Goal: Information Seeking & Learning: Learn about a topic

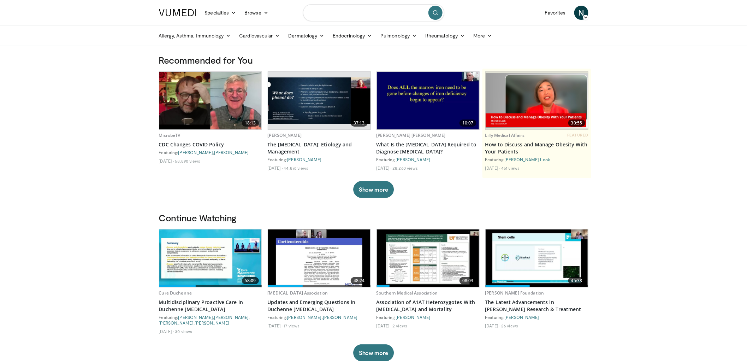
click at [335, 14] on input "Search topics, interventions" at bounding box center [373, 12] width 141 height 17
type input "********"
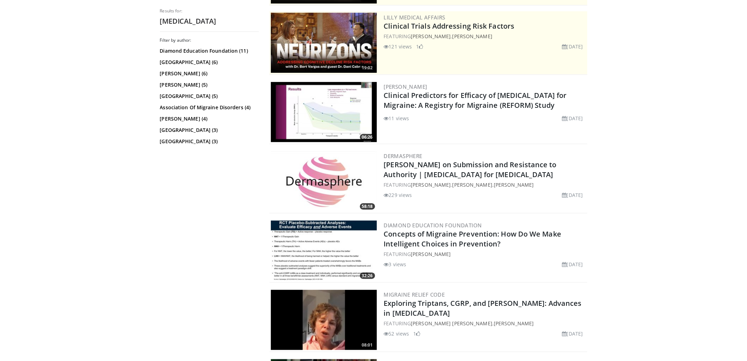
scroll to position [137, 0]
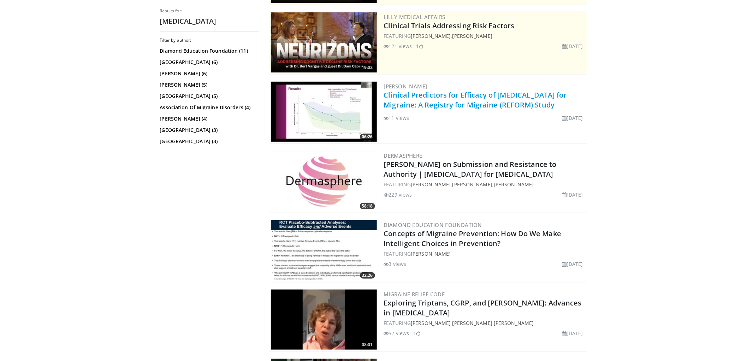
click at [452, 95] on link "Clinical Predictors for Efficacy of Erenumab for Migraine: A Registry for Migra…" at bounding box center [475, 99] width 183 height 19
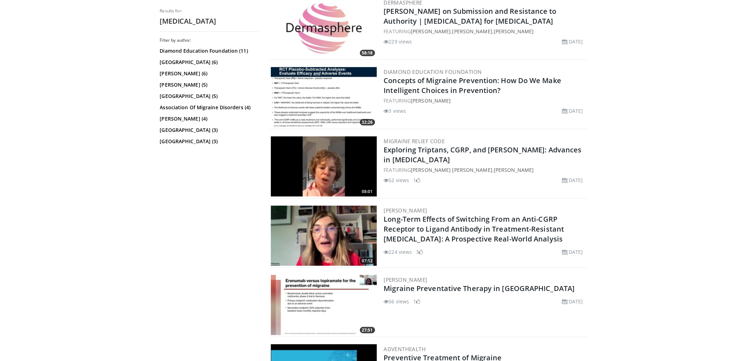
scroll to position [290, 0]
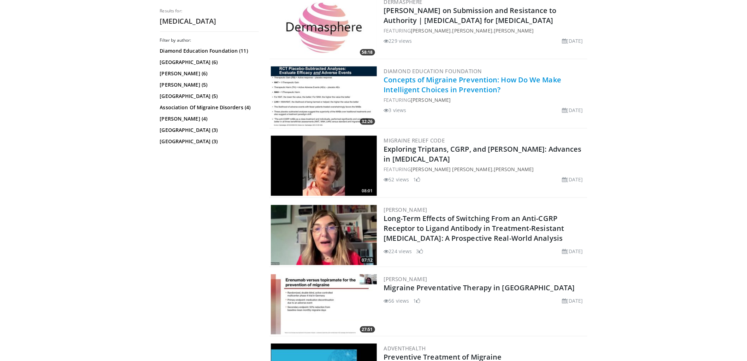
click at [411, 78] on link "Concepts of Migraine Prevention: How Do We Make Intelligent Choices in Preventi…" at bounding box center [473, 84] width 178 height 19
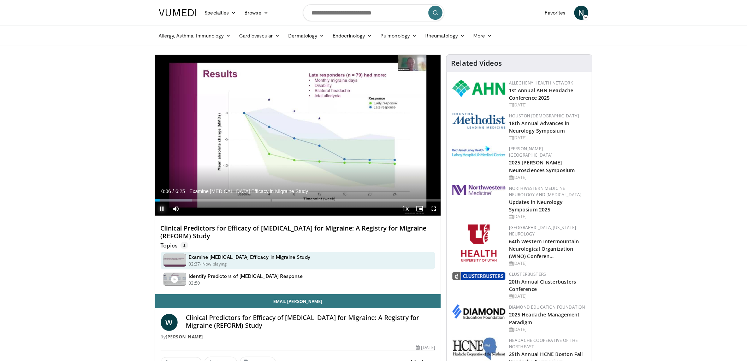
click at [160, 209] on span "Video Player" at bounding box center [162, 208] width 14 height 14
drag, startPoint x: 205, startPoint y: 336, endPoint x: 167, endPoint y: 337, distance: 37.8
click at [167, 337] on div "By William Karlsson" at bounding box center [298, 336] width 275 height 6
copy link "William Karlsson"
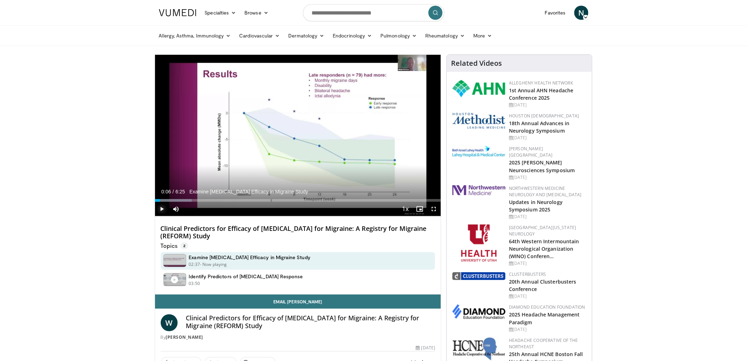
click at [159, 206] on span "Video Player" at bounding box center [162, 209] width 14 height 14
click at [159, 200] on div "Progress Bar" at bounding box center [159, 200] width 1 height 3
click at [160, 208] on span "Video Player" at bounding box center [162, 209] width 14 height 14
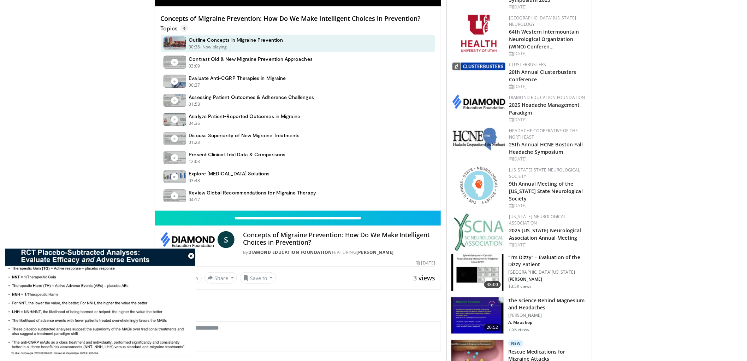
scroll to position [212, 0]
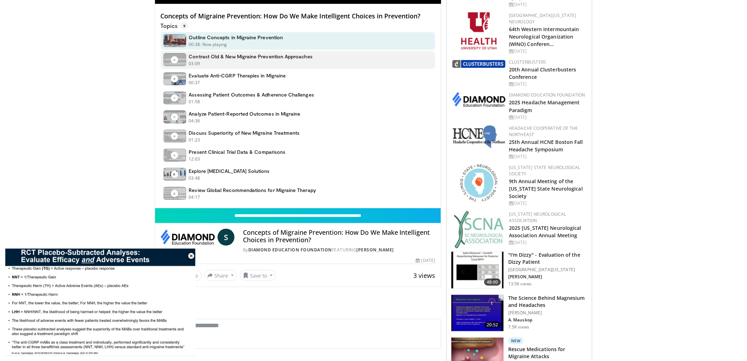
click at [226, 56] on h4 "Contrast Old & New Migraine Prevention Approaches" at bounding box center [251, 56] width 124 height 6
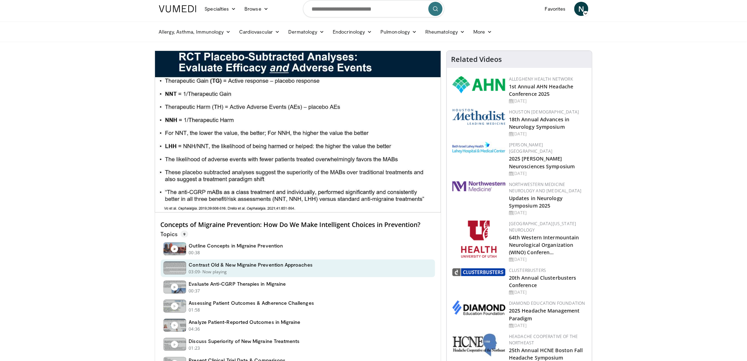
scroll to position [0, 0]
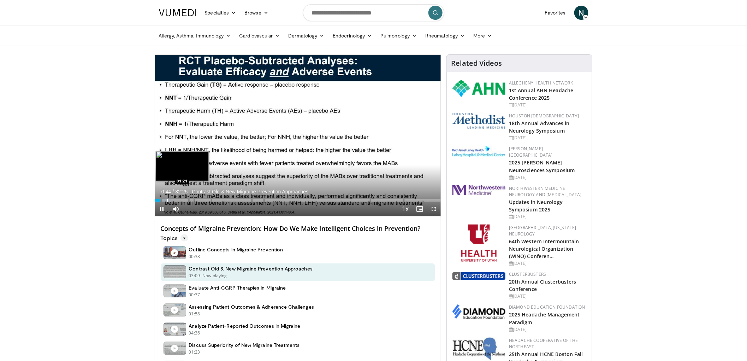
click at [167, 200] on div "Progress Bar" at bounding box center [167, 200] width 1 height 3
click at [179, 199] on div "Progress Bar" at bounding box center [179, 200] width 1 height 3
click at [186, 199] on div "Progress Bar" at bounding box center [186, 200] width 1 height 3
click at [196, 200] on div "Progress Bar" at bounding box center [196, 200] width 1 height 3
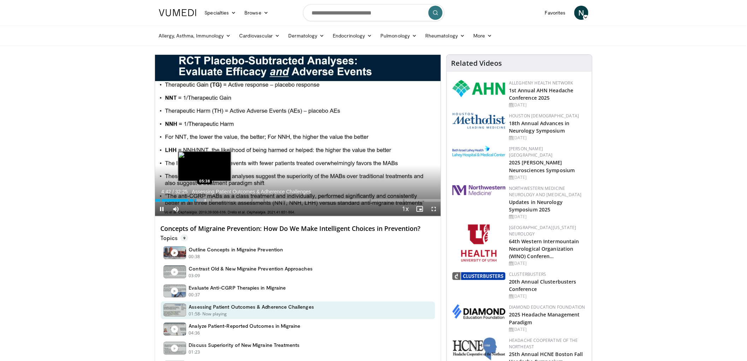
click at [205, 200] on div "Progress Bar" at bounding box center [205, 200] width 1 height 3
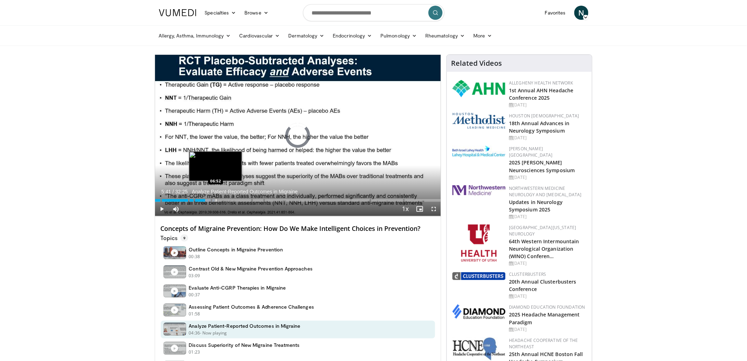
click at [216, 200] on div "Progress Bar" at bounding box center [216, 200] width 1 height 3
click at [223, 200] on div "Progress Bar" at bounding box center [223, 200] width 1 height 3
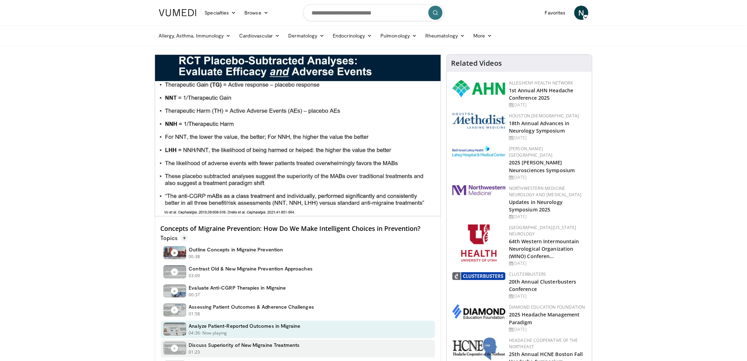
drag, startPoint x: 263, startPoint y: 346, endPoint x: 260, endPoint y: 343, distance: 4.0
click at [262, 346] on h4 "Discuss Superiority of New Migraine Treatments" at bounding box center [244, 345] width 111 height 6
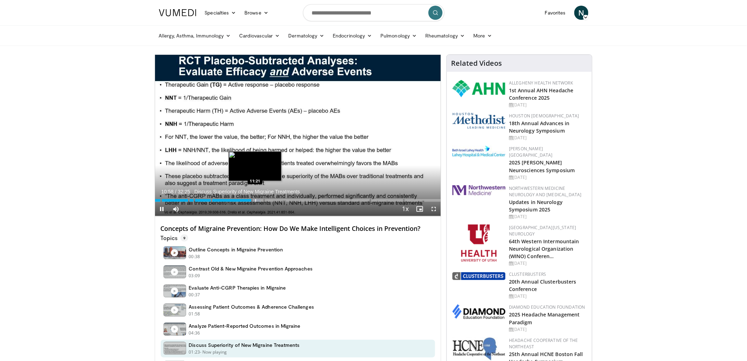
click at [255, 200] on div "Progress Bar" at bounding box center [255, 200] width 1 height 3
click at [261, 200] on div "Progress Bar" at bounding box center [261, 200] width 1 height 3
click at [271, 200] on div "Progress Bar" at bounding box center [271, 200] width 1 height 3
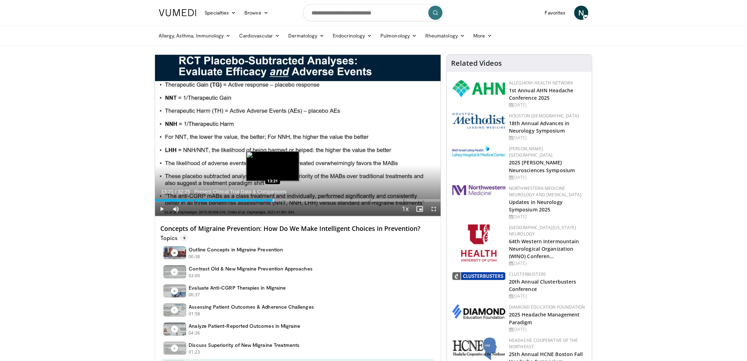
click at [273, 200] on div "Progress Bar" at bounding box center [273, 200] width 1 height 3
click at [279, 201] on div "Progress Bar" at bounding box center [279, 200] width 1 height 3
click at [284, 199] on div "Progress Bar" at bounding box center [284, 200] width 1 height 3
click at [294, 200] on div "Progress Bar" at bounding box center [294, 200] width 1 height 3
click at [298, 201] on div "Progress Bar" at bounding box center [298, 200] width 1 height 3
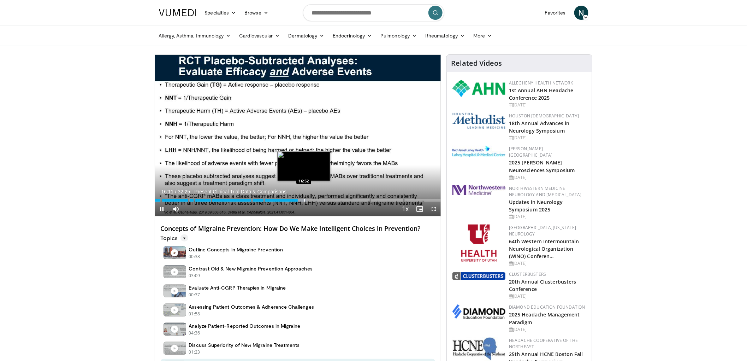
click at [303, 200] on div "Loaded : 53.04% 16:11" at bounding box center [298, 200] width 286 height 3
click at [302, 200] on div "Progress Bar" at bounding box center [302, 200] width 1 height 3
click at [159, 209] on span "Video Player" at bounding box center [162, 209] width 14 height 14
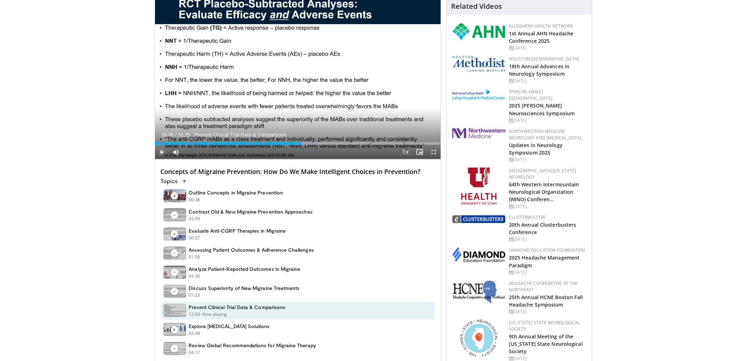
scroll to position [57, 0]
click at [182, 180] on span "9" at bounding box center [184, 181] width 8 height 7
click at [184, 180] on span "9" at bounding box center [184, 181] width 8 height 7
click at [389, 172] on h4 "Concepts of Migraine Prevention: How Do We Make Intelligent Choices in Preventi…" at bounding box center [298, 172] width 275 height 8
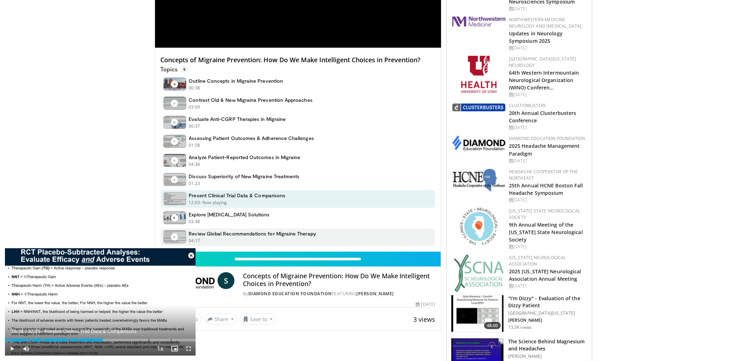
scroll to position [169, 0]
drag, startPoint x: 191, startPoint y: 256, endPoint x: 103, endPoint y: 234, distance: 90.7
click at [189, 255] on span "Video Player" at bounding box center [191, 255] width 14 height 14
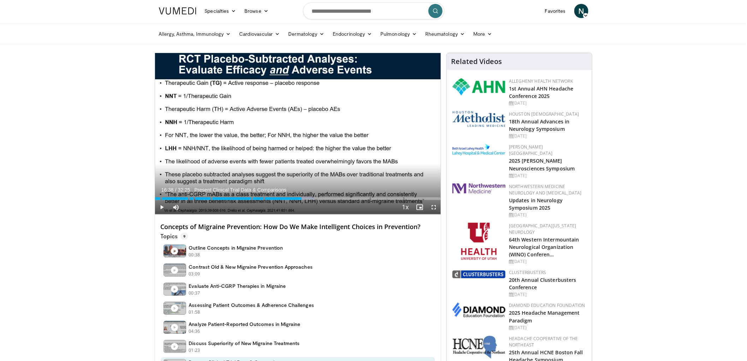
scroll to position [0, 0]
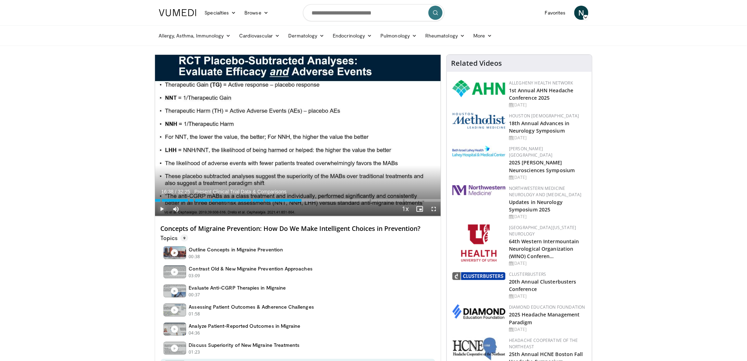
click at [162, 209] on span "Video Player" at bounding box center [162, 209] width 14 height 14
click at [341, 200] on div "Progress Bar" at bounding box center [341, 200] width 1 height 3
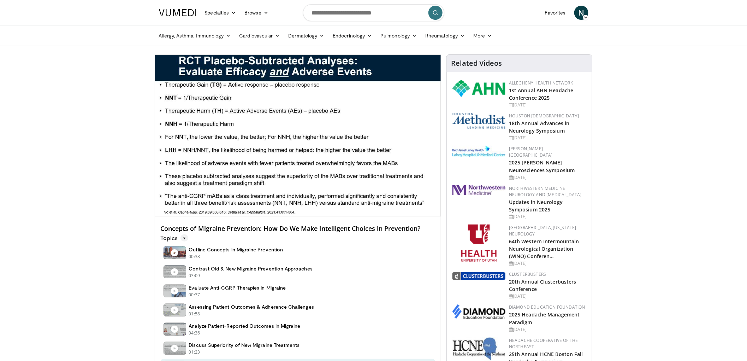
click at [330, 201] on video-js "**********" at bounding box center [298, 135] width 286 height 161
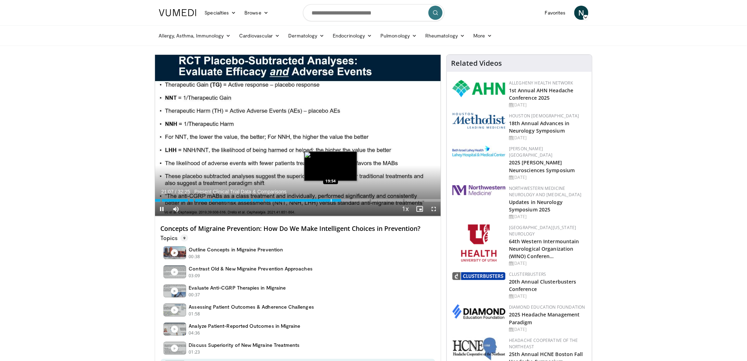
click at [331, 199] on div "Progress Bar" at bounding box center [331, 200] width 1 height 3
click at [334, 200] on div "Progress Bar" at bounding box center [334, 200] width 1 height 3
click at [339, 199] on div "Progress Bar" at bounding box center [339, 200] width 1 height 3
click at [345, 199] on div "Progress Bar" at bounding box center [345, 200] width 1 height 3
click at [317, 199] on div "Progress Bar" at bounding box center [317, 200] width 1 height 3
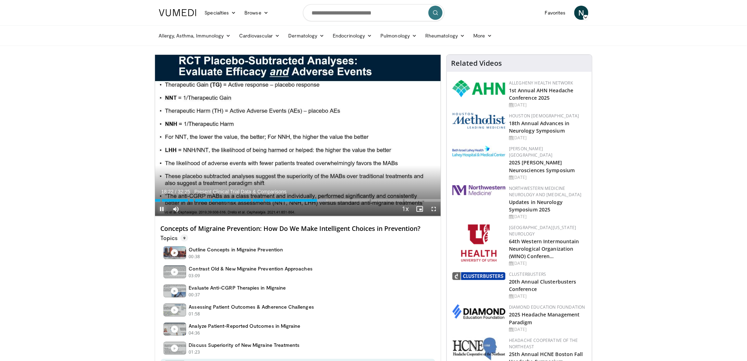
click at [162, 208] on span "Video Player" at bounding box center [162, 209] width 14 height 14
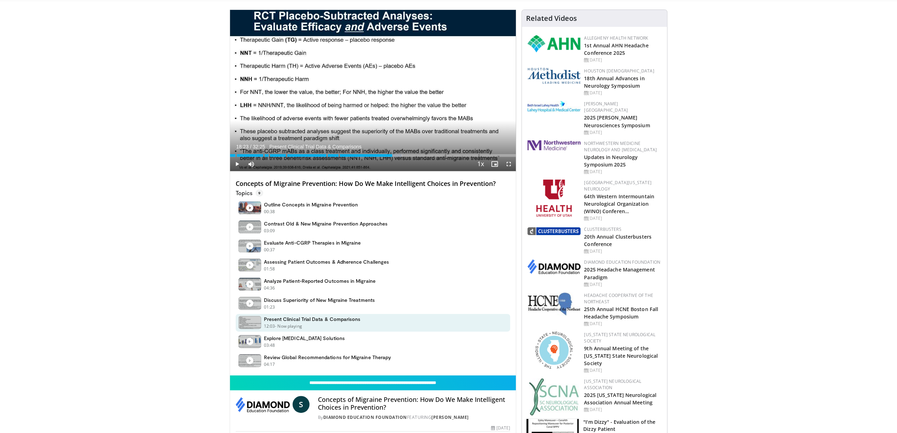
scroll to position [46, 0]
